Goal: Register for event/course: Sign up to attend an event or enroll in a course

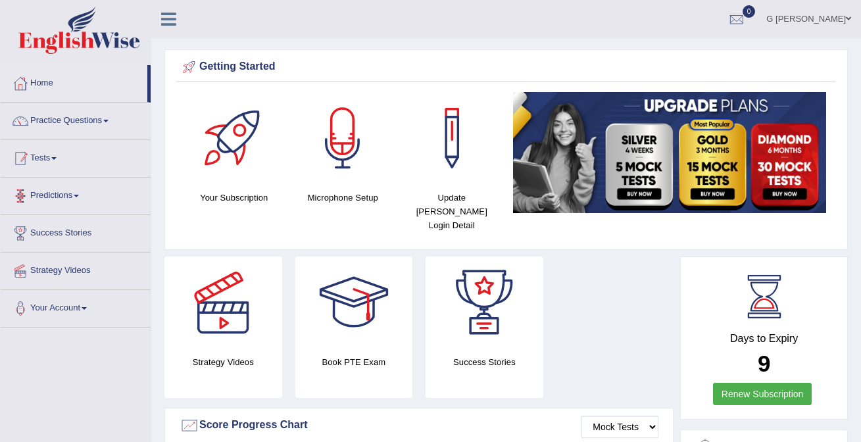
click at [74, 162] on link "Tests" at bounding box center [76, 156] width 150 height 33
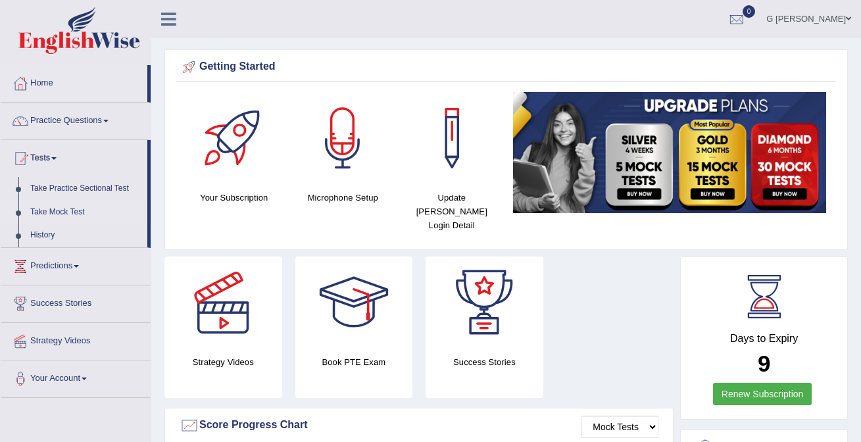
click at [82, 209] on link "Take Mock Test" at bounding box center [85, 213] width 123 height 24
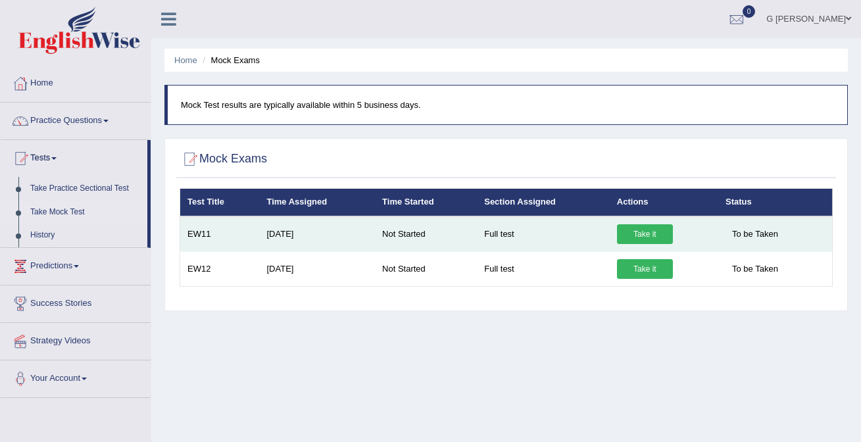
click at [627, 228] on link "Take it" at bounding box center [645, 234] width 56 height 20
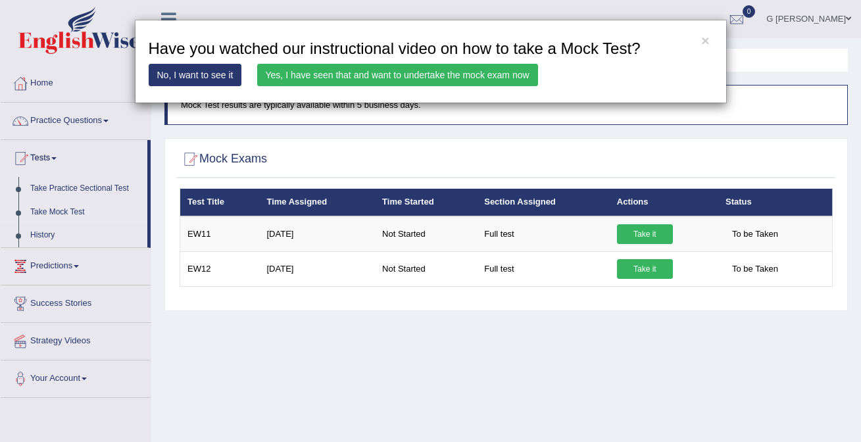
click at [396, 74] on link "Yes, I have seen that and want to undertake the mock exam now" at bounding box center [397, 75] width 281 height 22
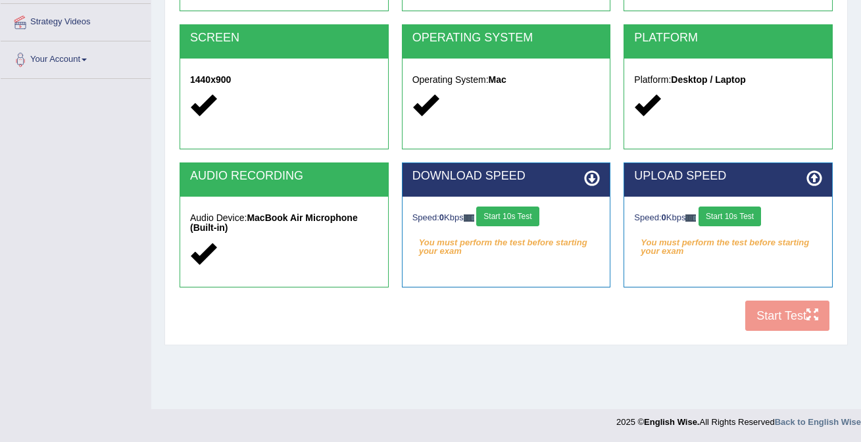
click at [534, 214] on button "Start 10s Test" at bounding box center [507, 217] width 62 height 20
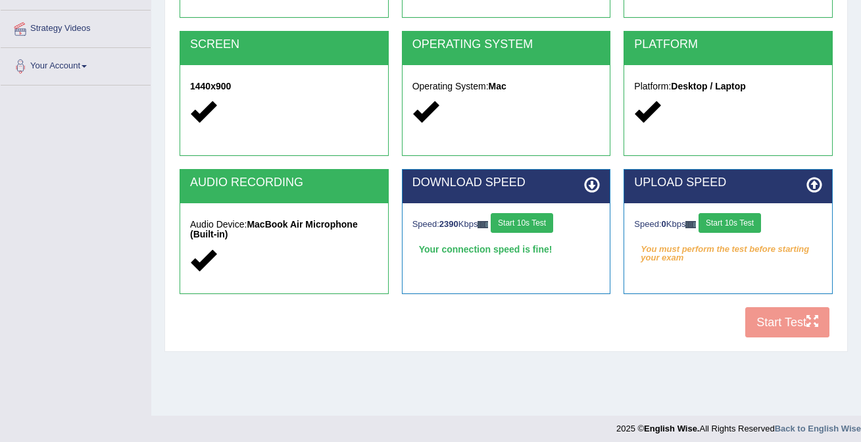
scroll to position [249, 0]
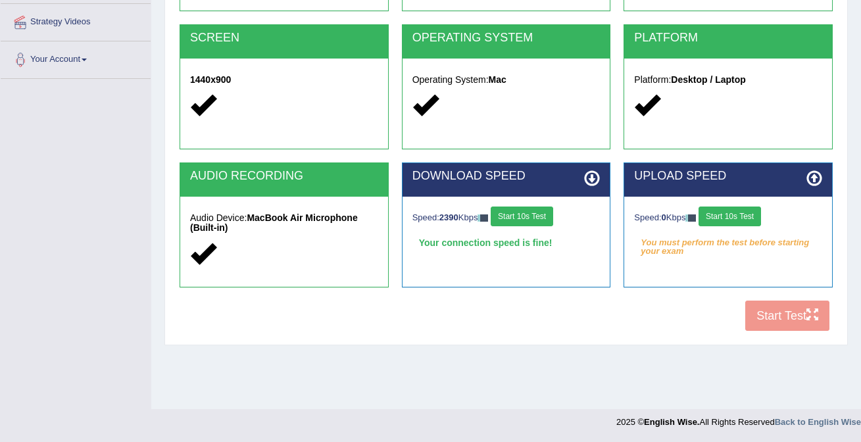
click at [731, 216] on button "Start 10s Test" at bounding box center [729, 217] width 62 height 20
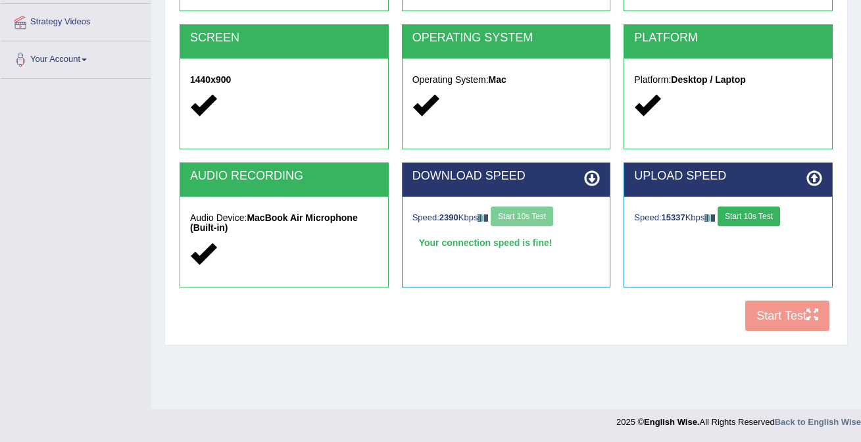
click at [746, 220] on button "Start 10s Test" at bounding box center [749, 217] width 62 height 20
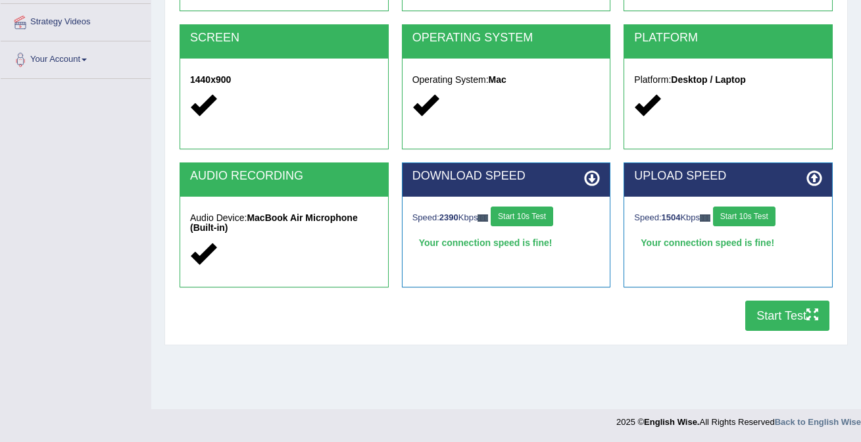
click at [775, 313] on button "Start Test" at bounding box center [787, 316] width 84 height 30
